Goal: Transaction & Acquisition: Purchase product/service

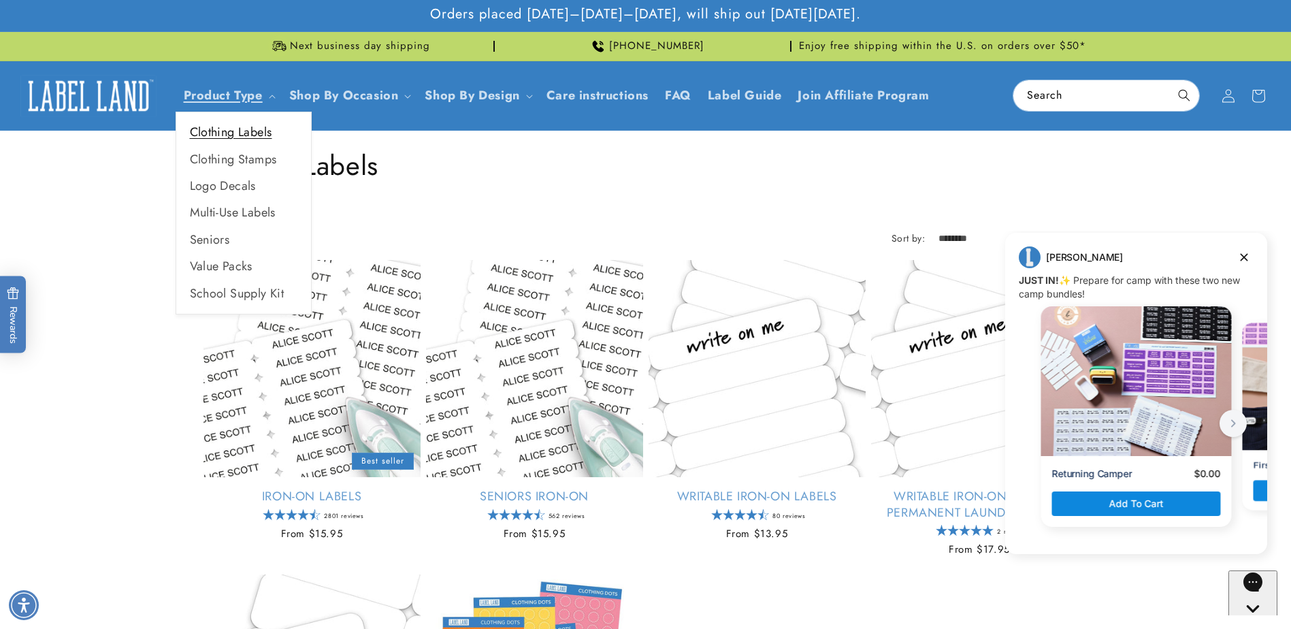
click at [225, 132] on link "Clothing Labels" at bounding box center [243, 132] width 135 height 27
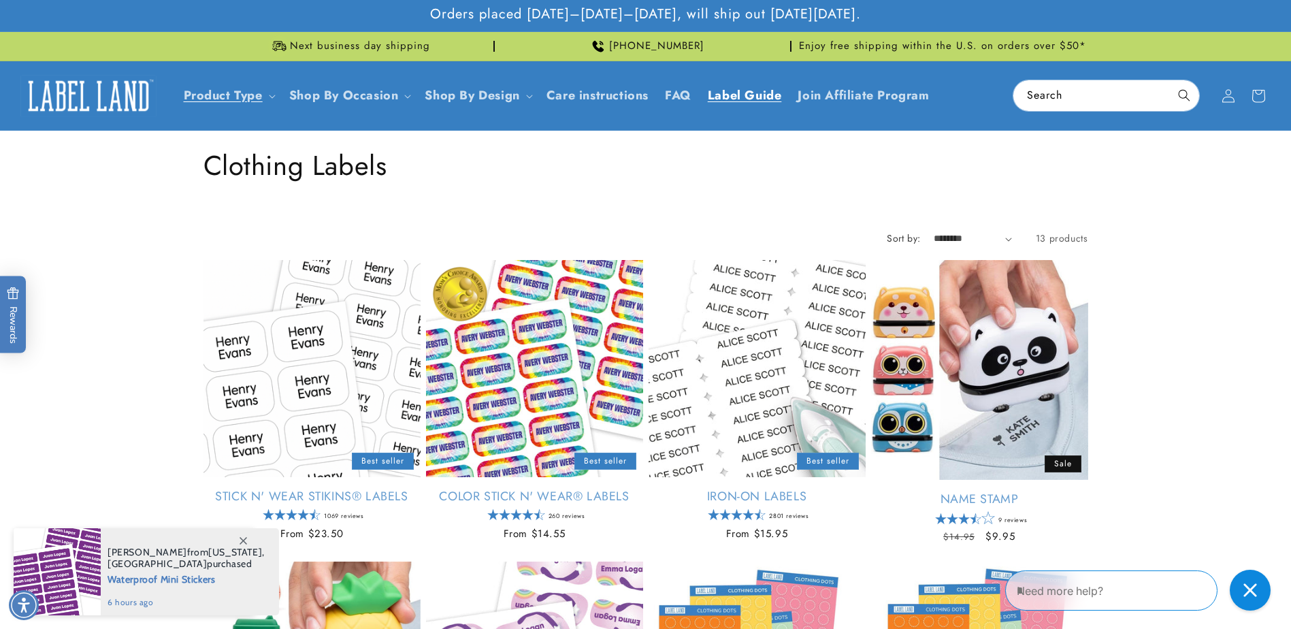
click at [745, 97] on span "Label Guide" at bounding box center [745, 96] width 74 height 16
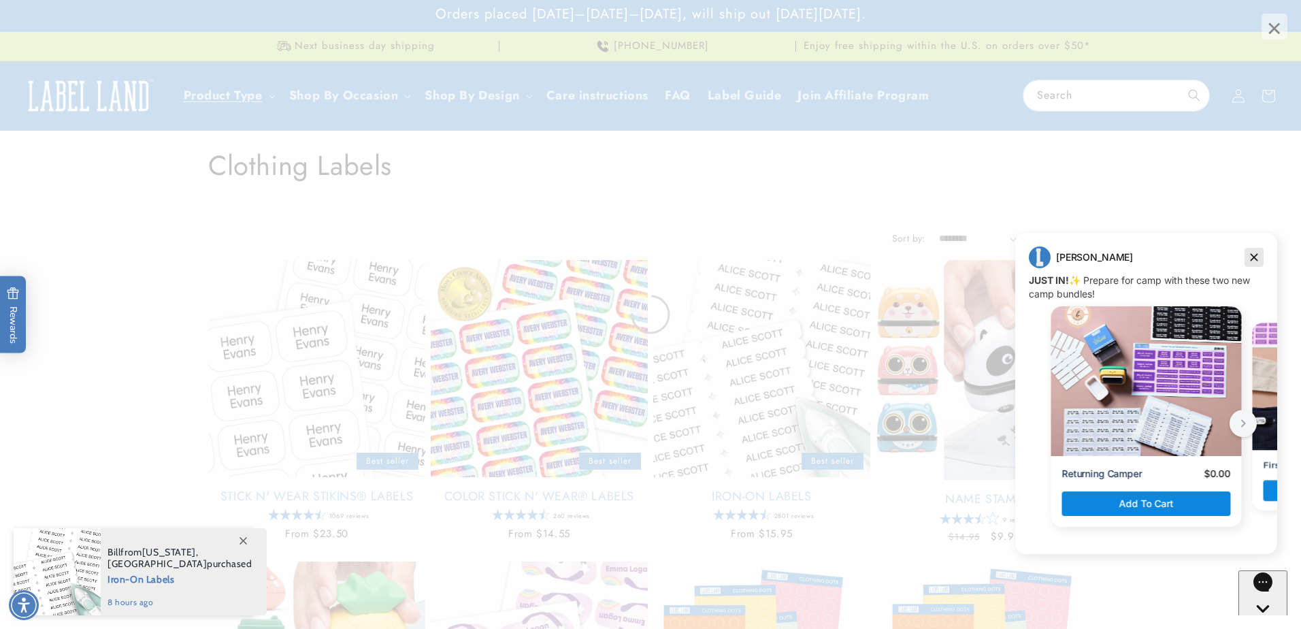
click at [1258, 259] on icon "Dismiss campaign" at bounding box center [1254, 257] width 14 height 16
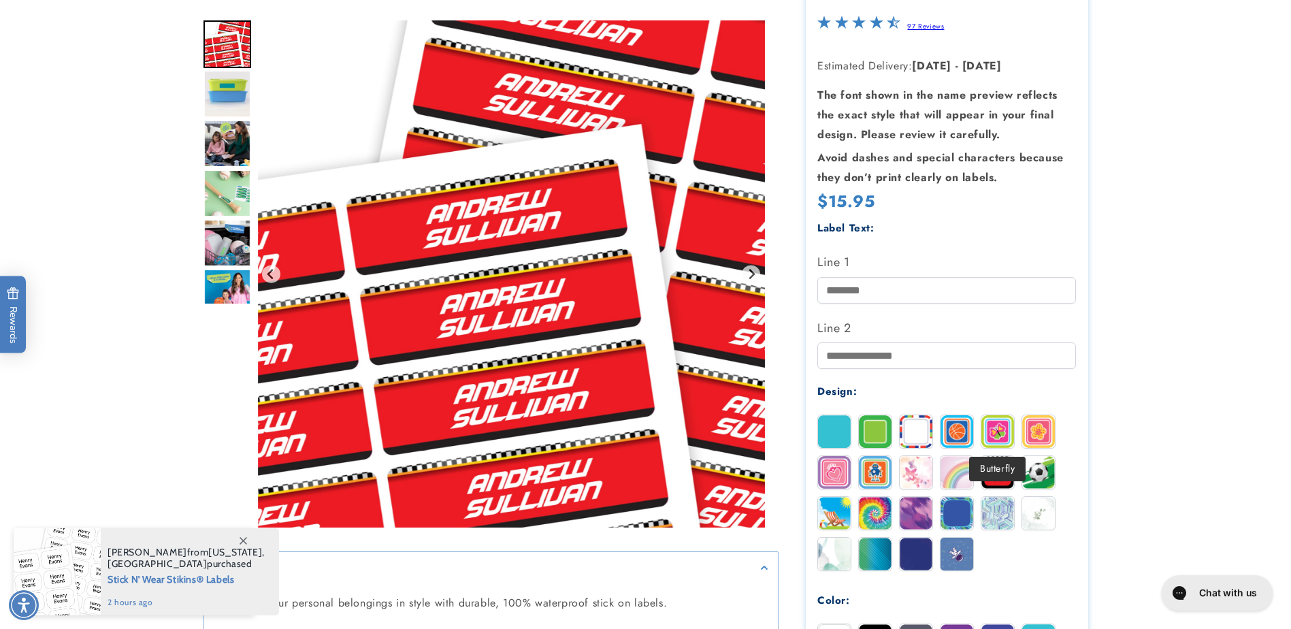
scroll to position [454, 0]
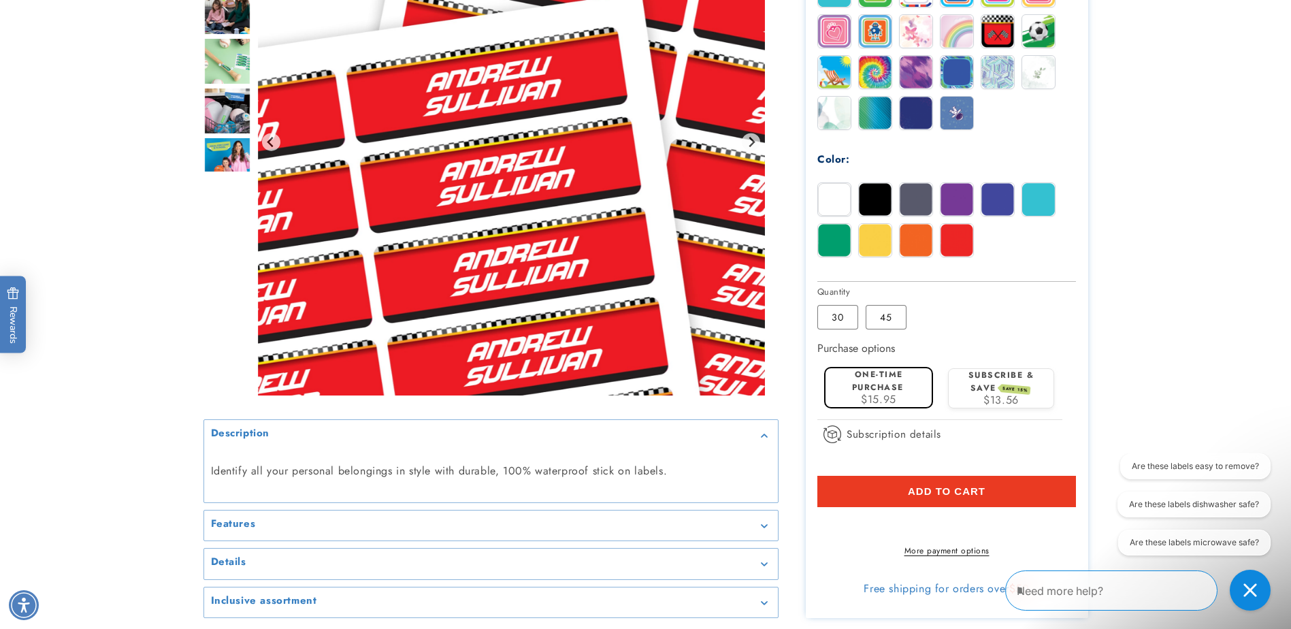
scroll to position [681, 0]
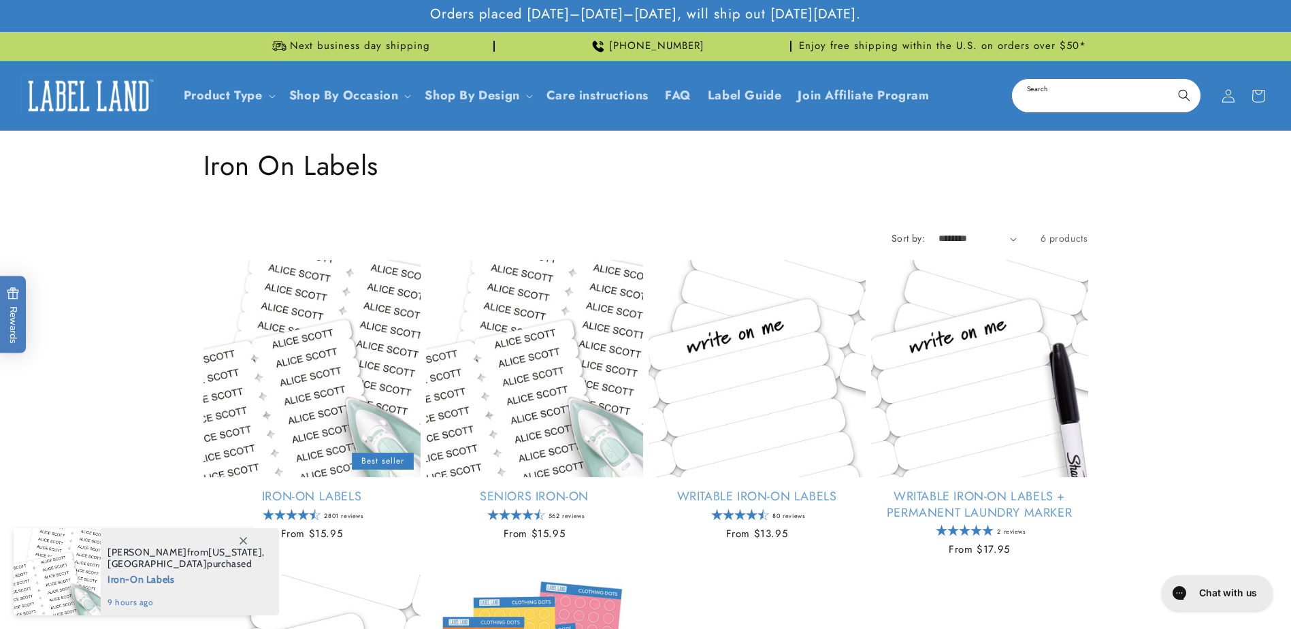
click at [1043, 94] on input "Search" at bounding box center [1106, 95] width 186 height 31
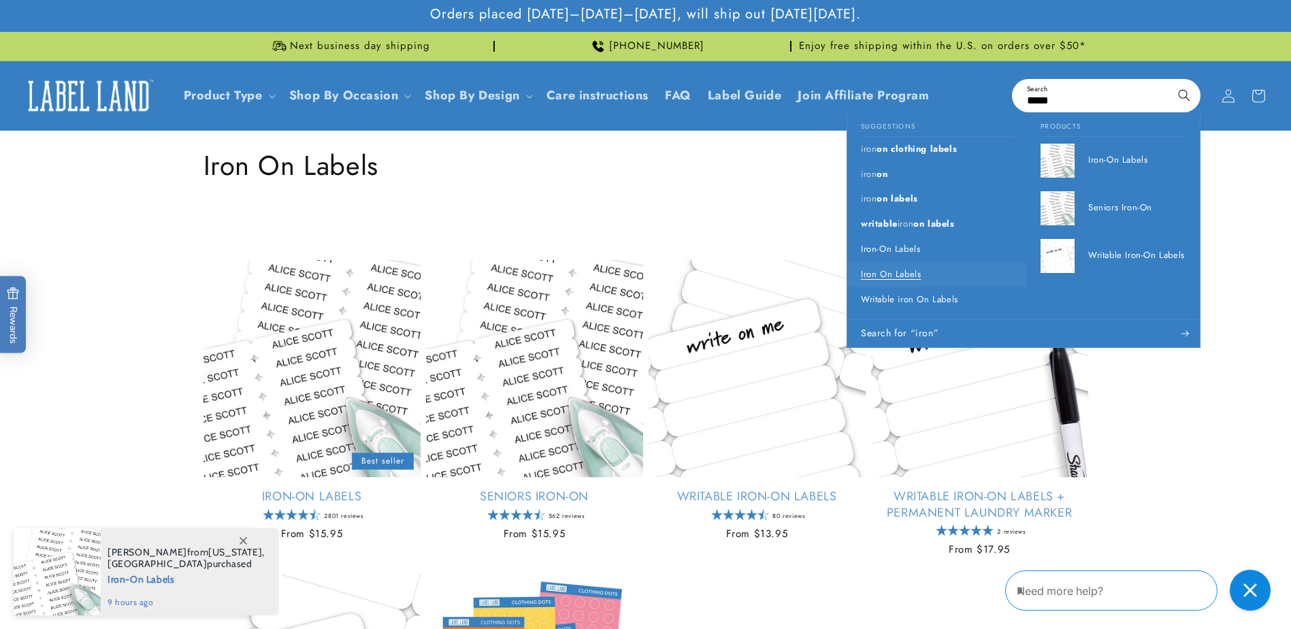
type input "****"
click at [901, 272] on p "Iron On Labels" at bounding box center [891, 275] width 60 height 12
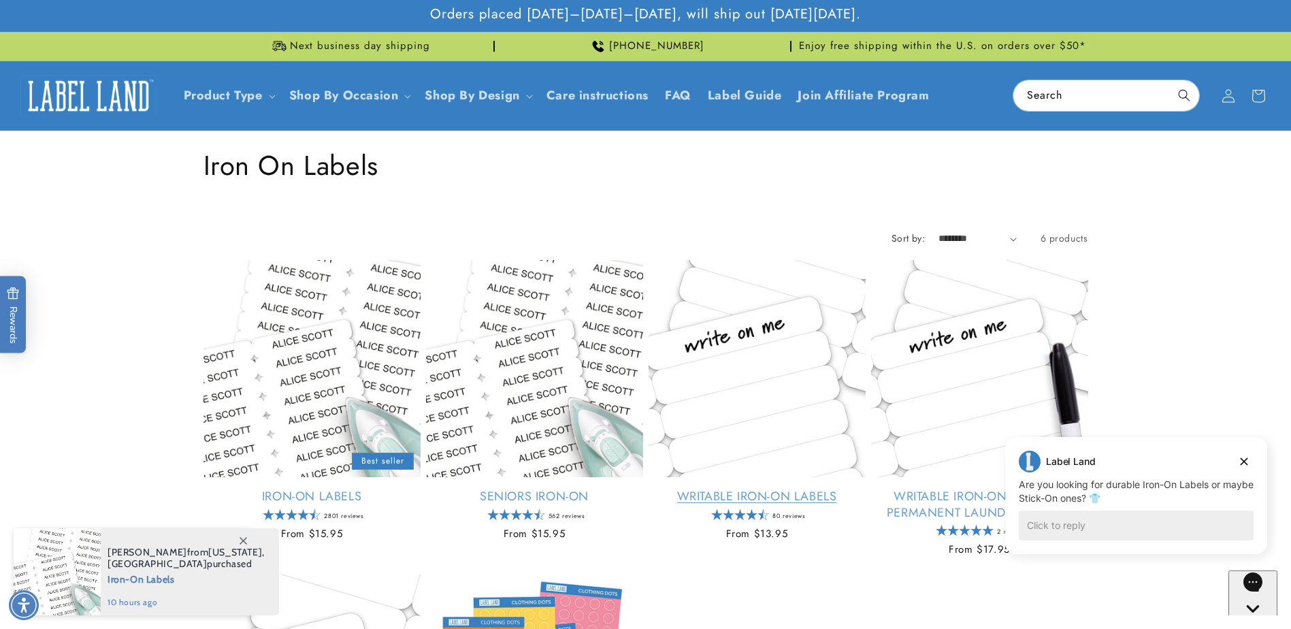
scroll to position [227, 0]
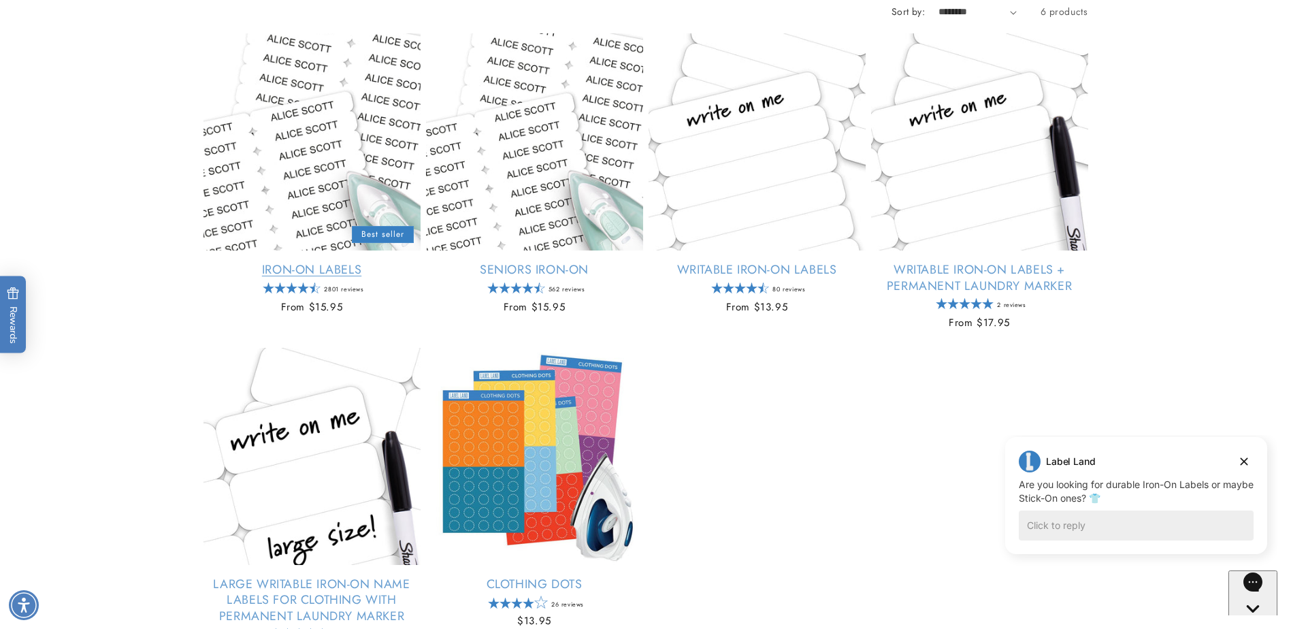
click at [326, 271] on link "Iron-On Labels" at bounding box center [311, 270] width 217 height 16
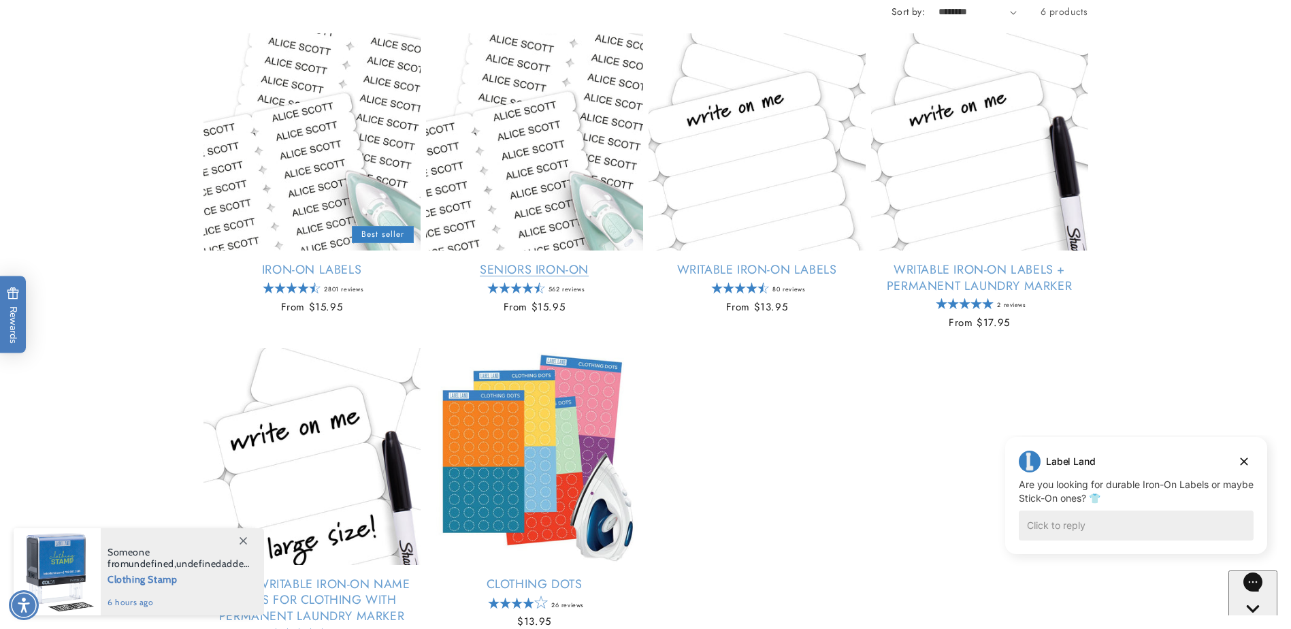
click at [513, 265] on link "Seniors Iron-On" at bounding box center [534, 270] width 217 height 16
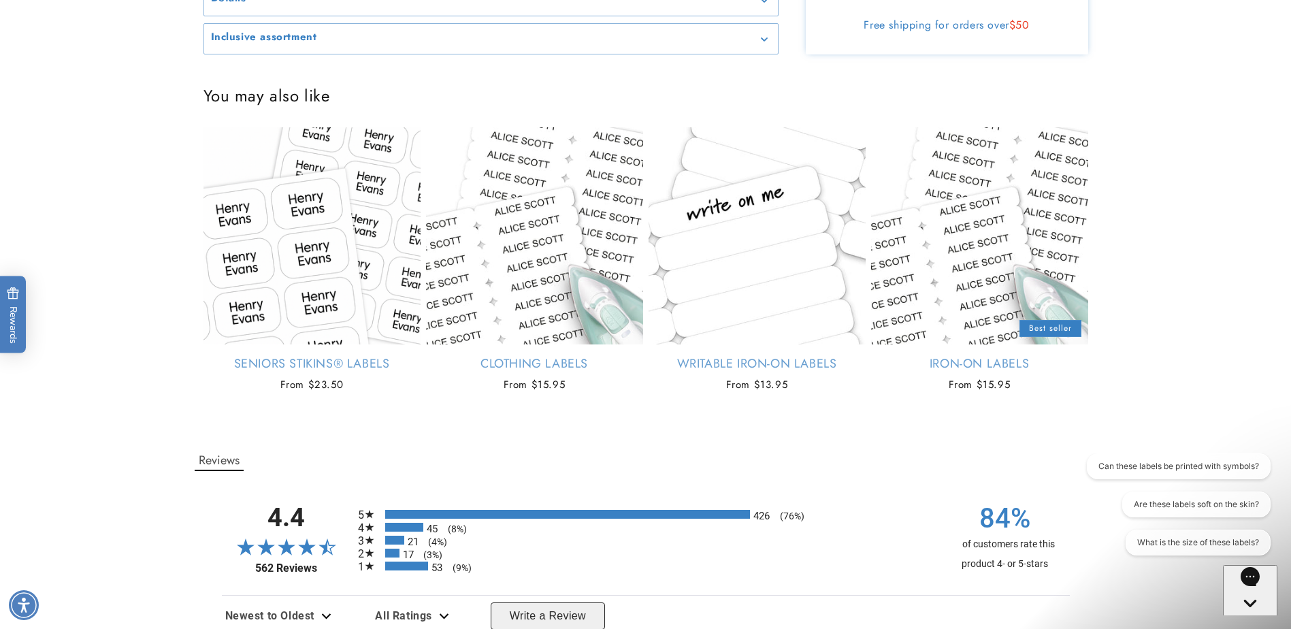
scroll to position [907, 0]
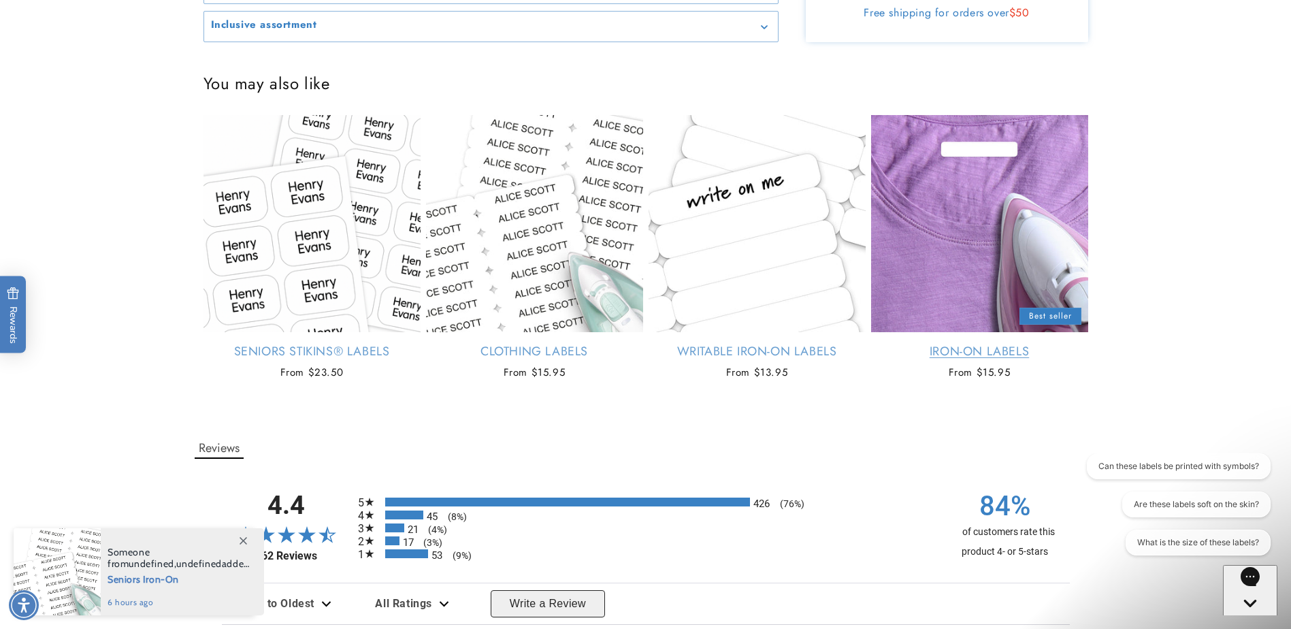
click at [981, 359] on link "Iron-On Labels" at bounding box center [979, 352] width 217 height 16
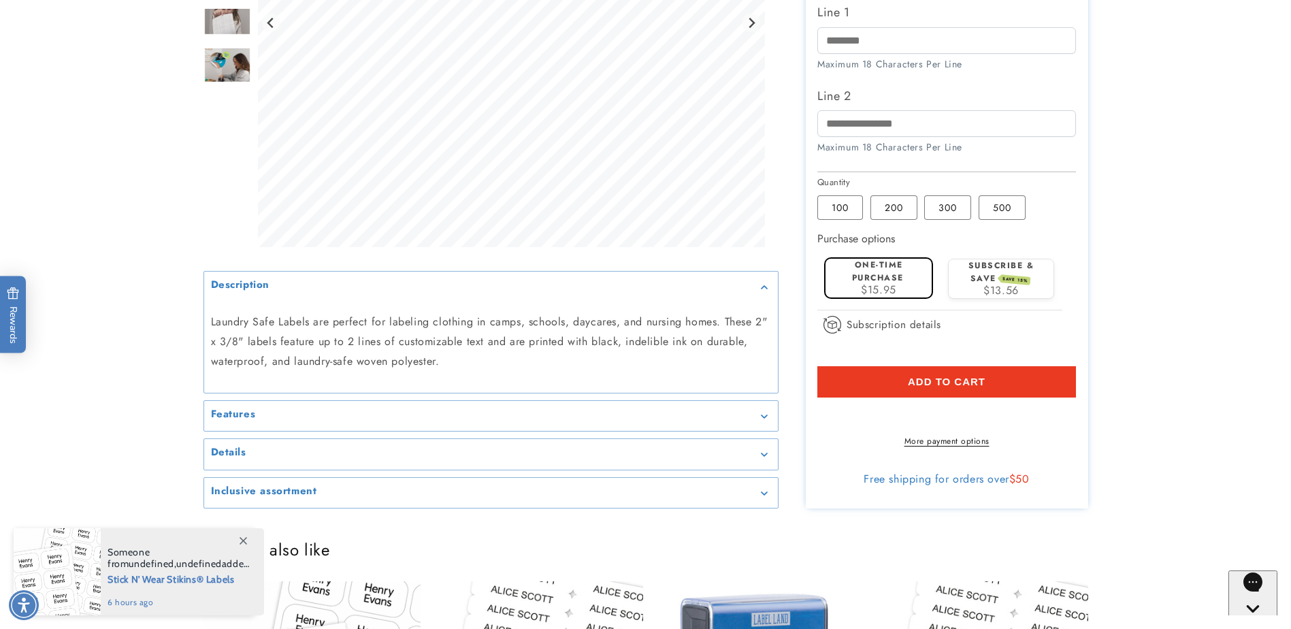
scroll to position [454, 0]
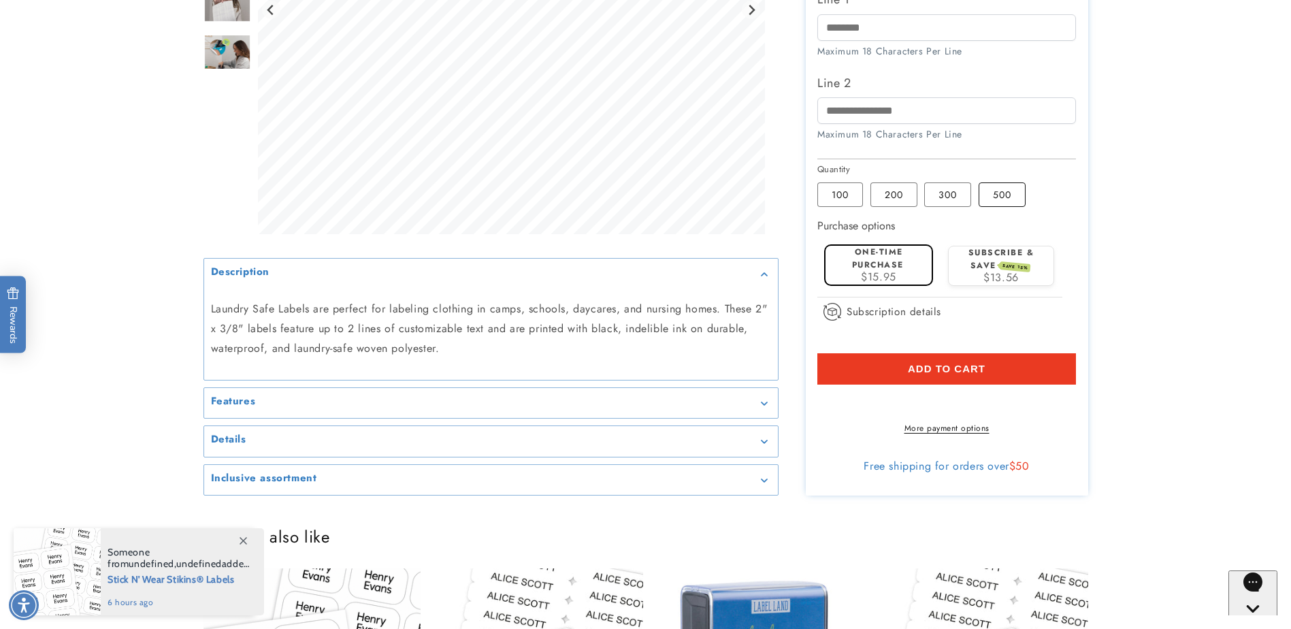
click at [1008, 202] on label "500 Variant sold out or unavailable" at bounding box center [1002, 194] width 47 height 24
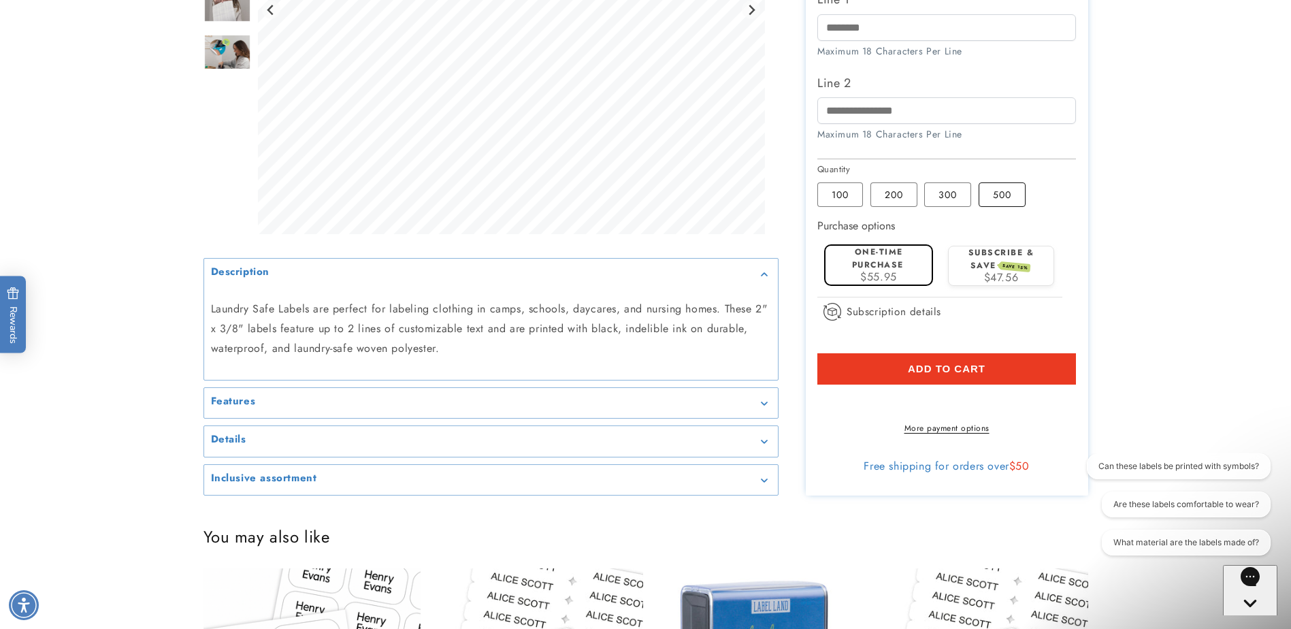
click at [1008, 197] on label "500 Variant sold out or unavailable" at bounding box center [1002, 194] width 47 height 24
click at [881, 199] on label "200 Variant sold out or unavailable" at bounding box center [893, 194] width 47 height 24
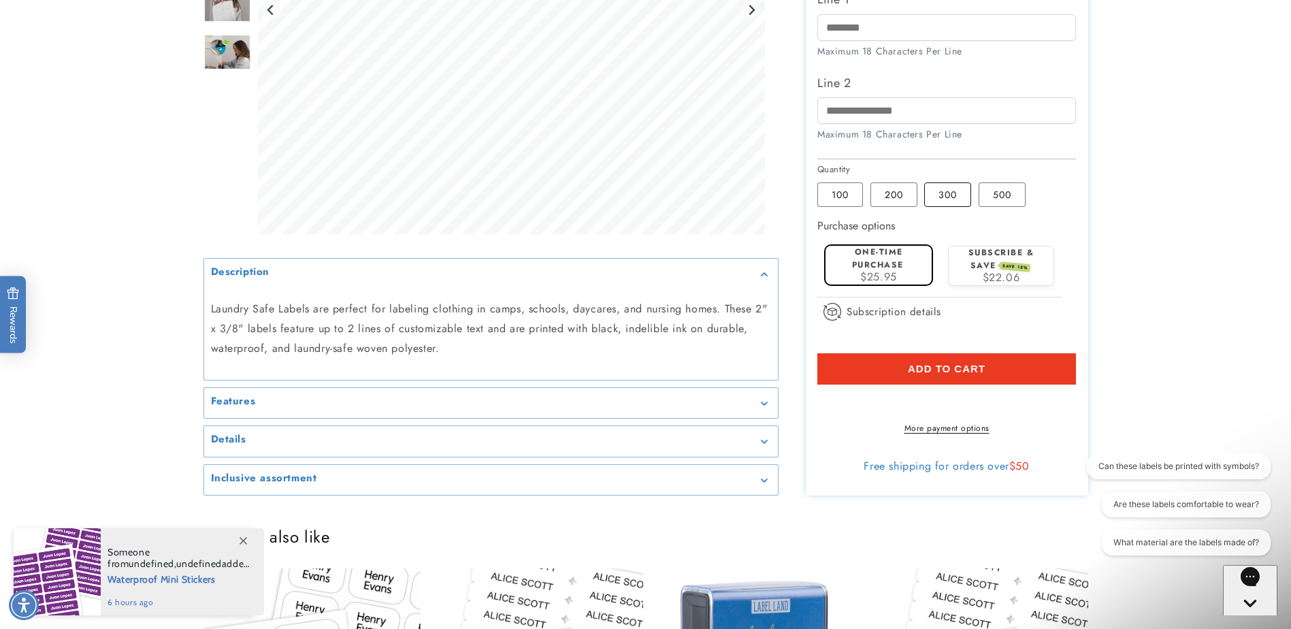
click at [939, 192] on label "300 Variant sold out or unavailable" at bounding box center [947, 194] width 47 height 24
click at [853, 205] on label "100 Variant sold out or unavailable" at bounding box center [840, 194] width 46 height 24
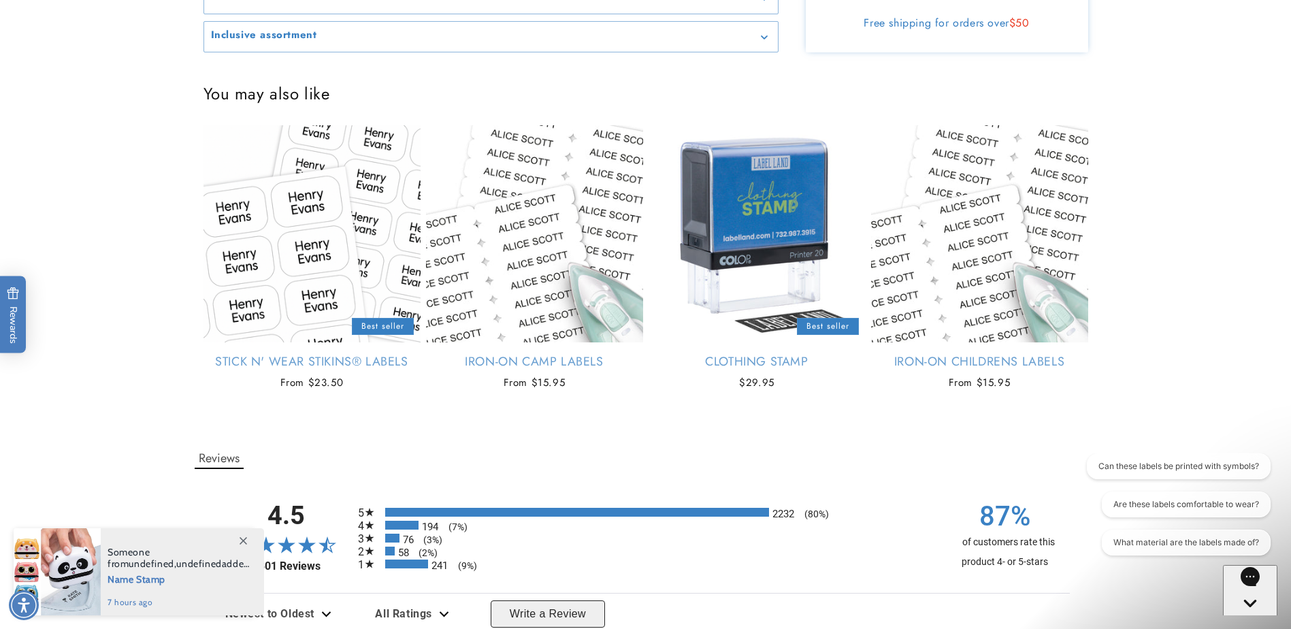
scroll to position [907, 0]
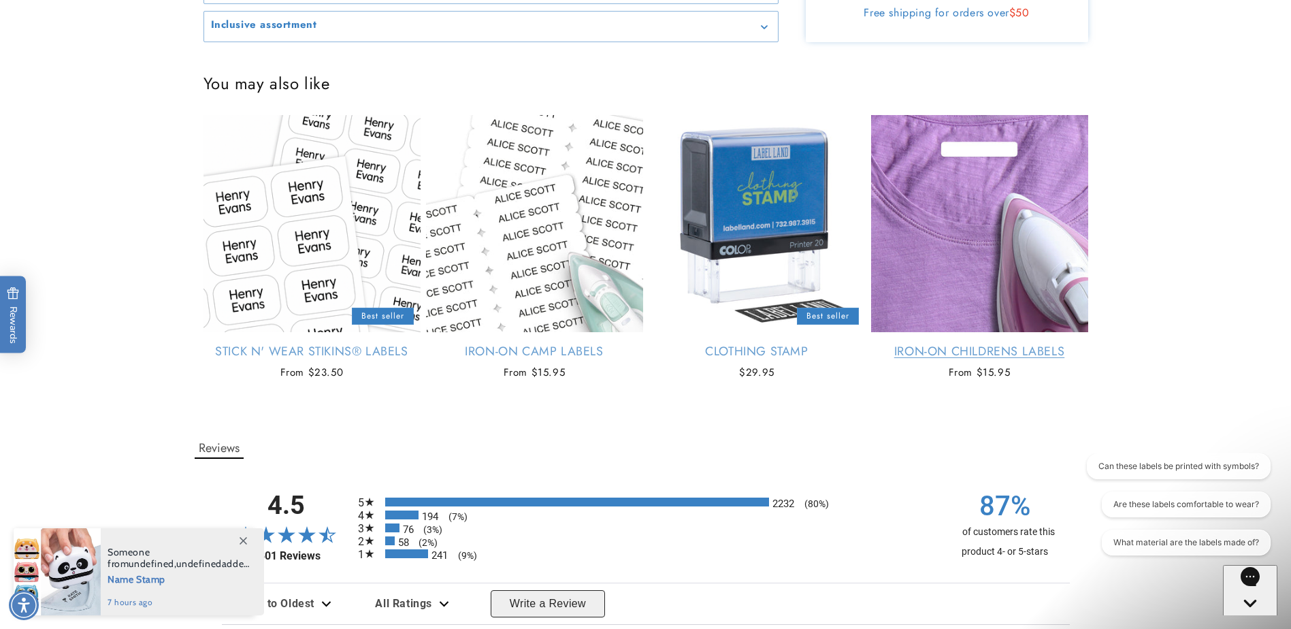
click at [1008, 359] on link "Iron-On Childrens Labels" at bounding box center [979, 352] width 217 height 16
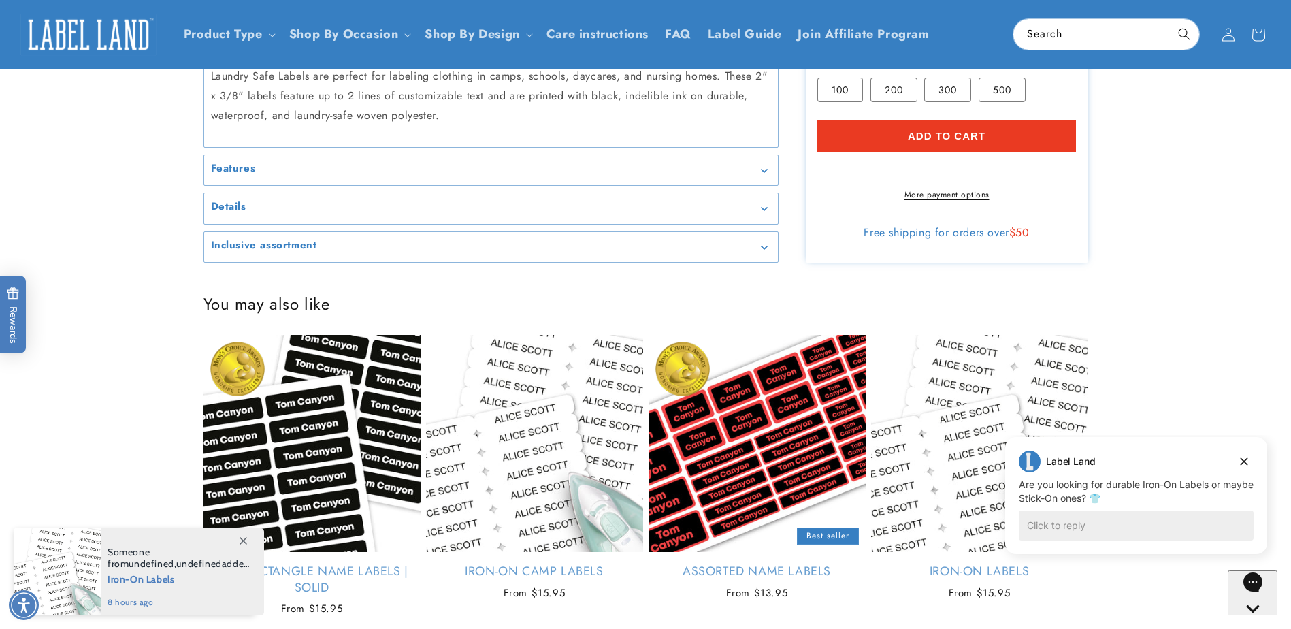
scroll to position [454, 0]
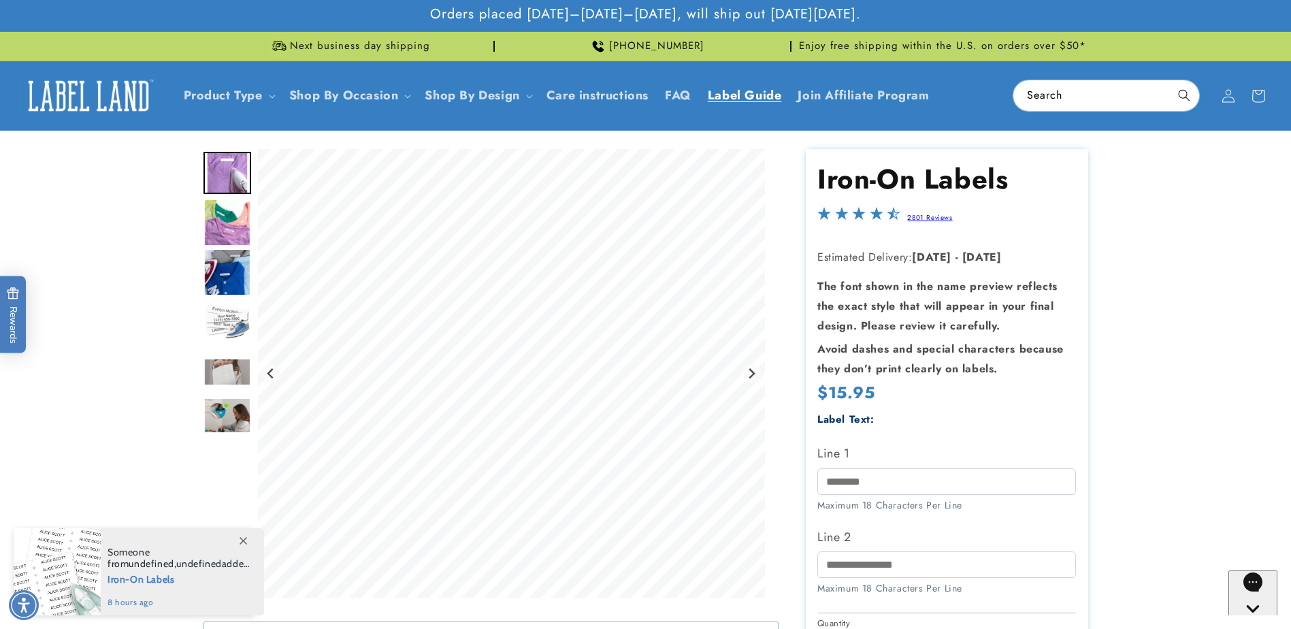
click at [757, 95] on span "Label Guide" at bounding box center [745, 96] width 74 height 16
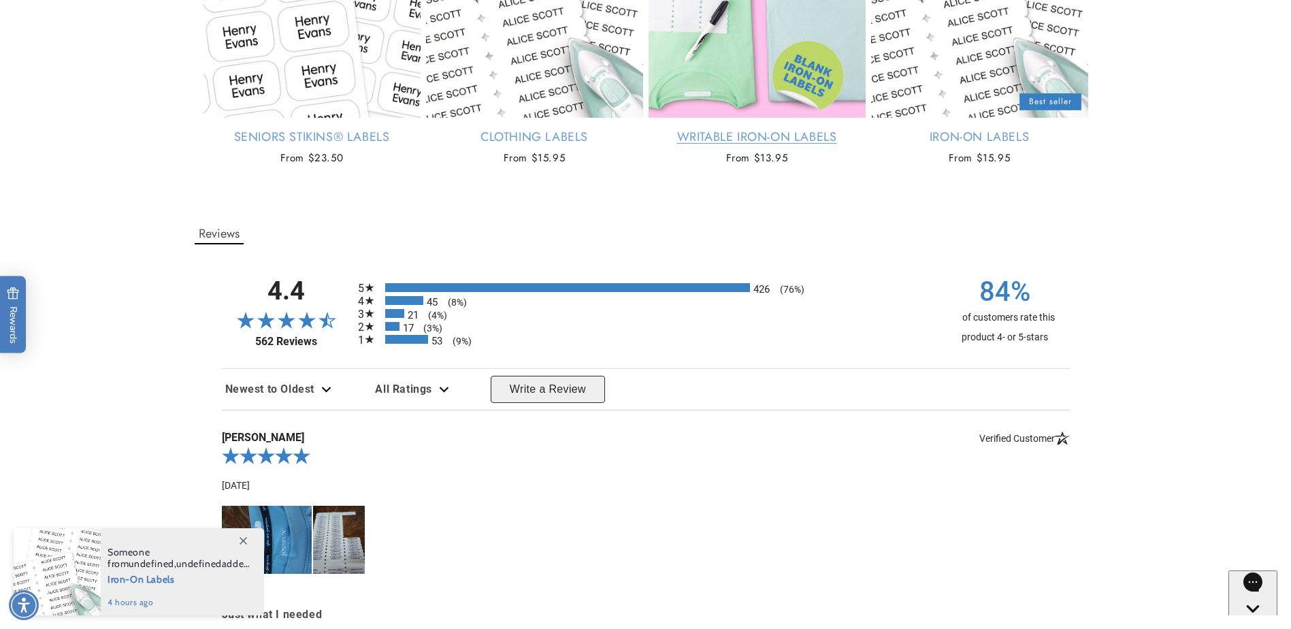
scroll to position [1134, 0]
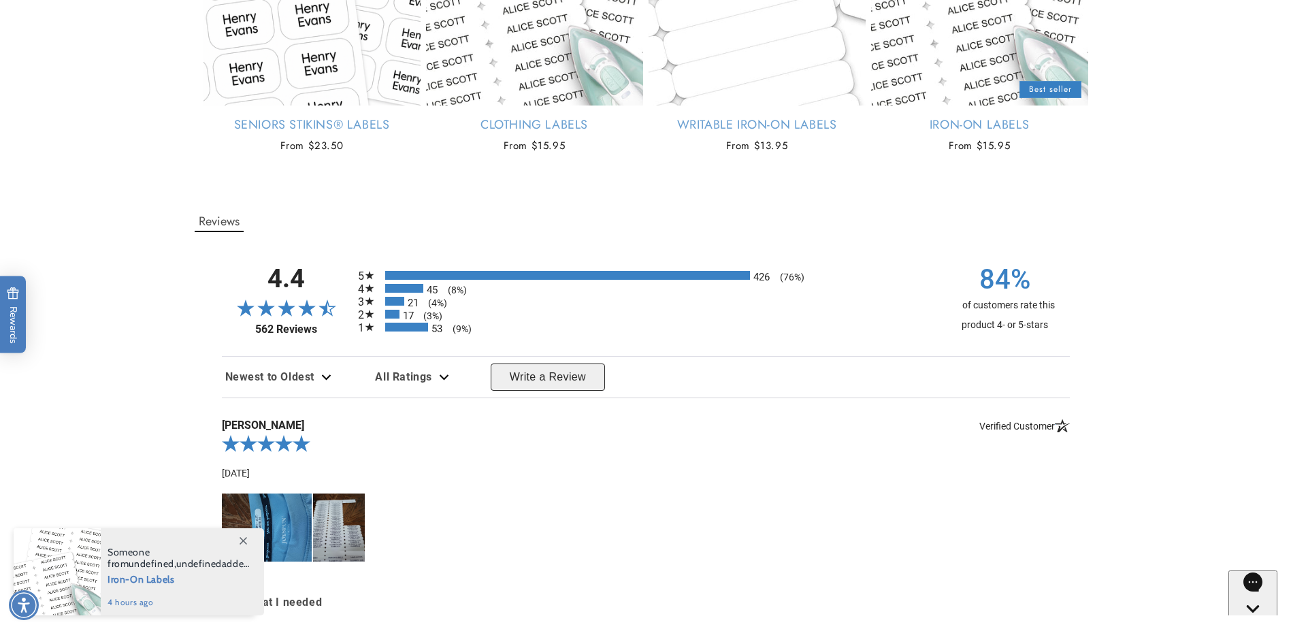
click at [410, 331] on div "53 (9%)" at bounding box center [407, 327] width 44 height 9
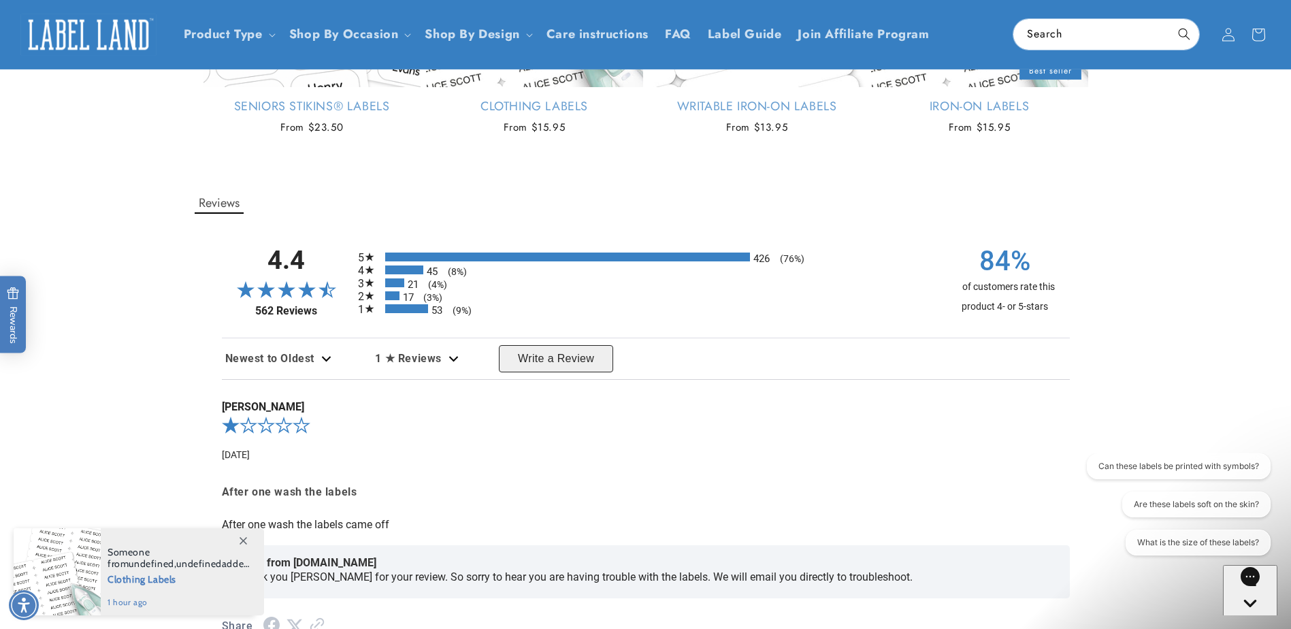
scroll to position [0, 0]
